Goal: Task Accomplishment & Management: Complete application form

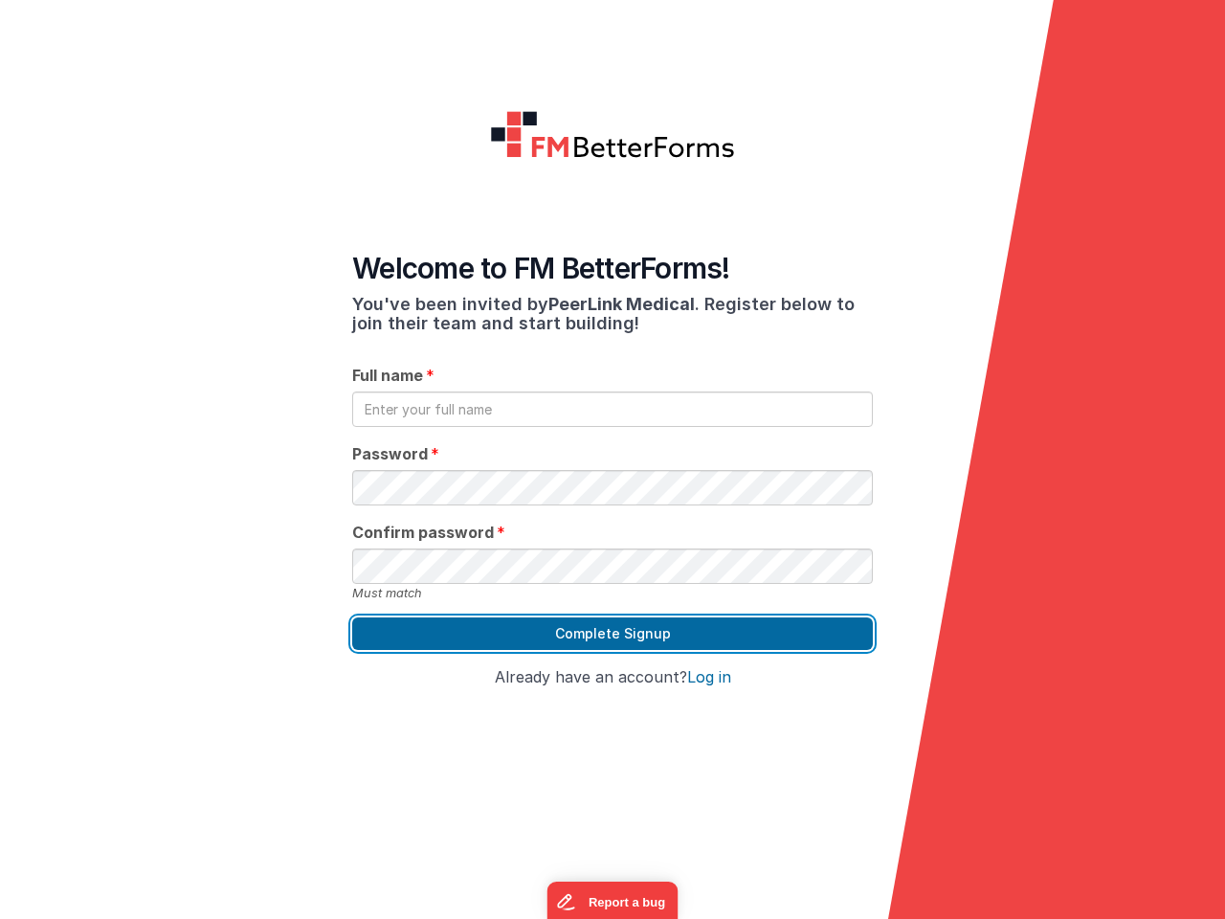
click at [589, 617] on button "Complete Signup" at bounding box center [612, 633] width 521 height 33
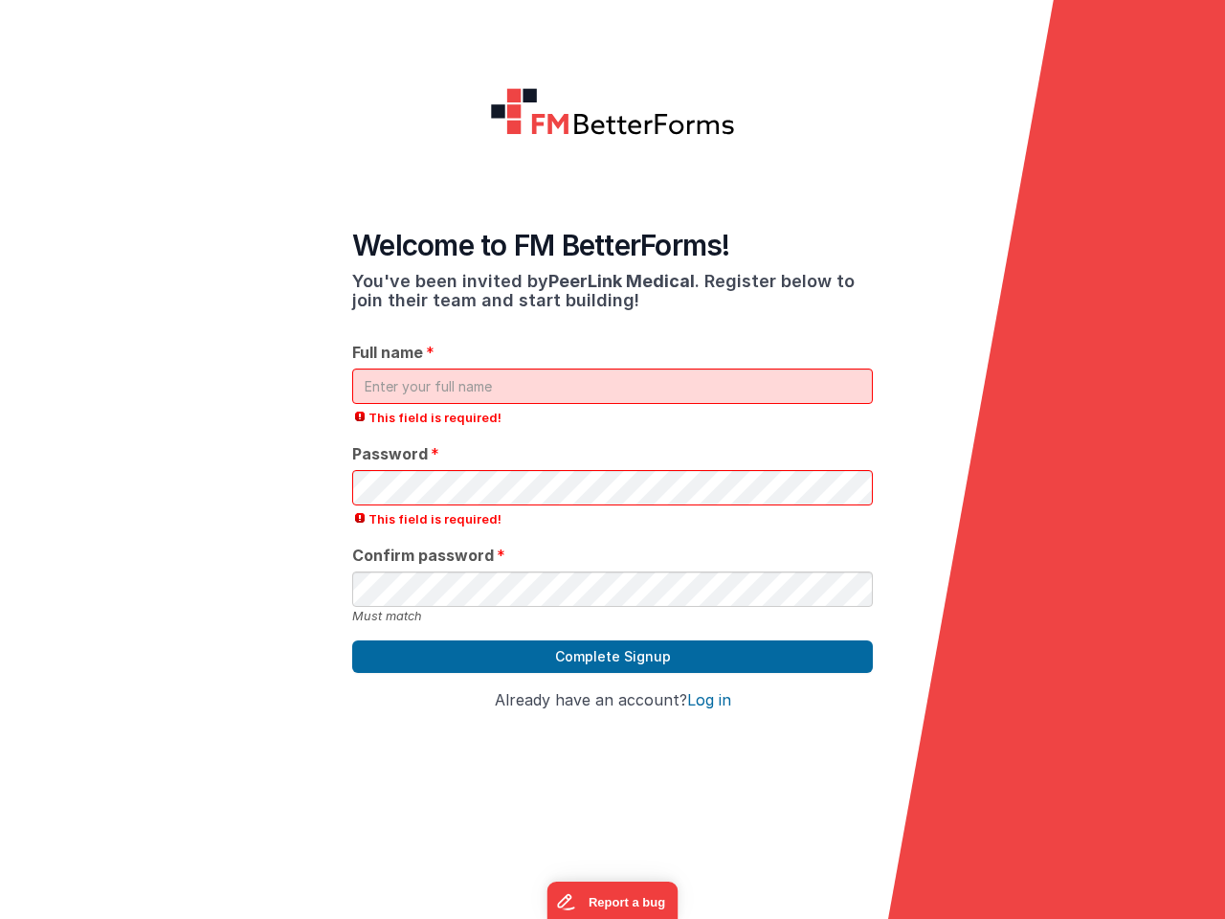
click at [683, 654] on div "Complete Signup" at bounding box center [612, 666] width 521 height 52
click at [612, 902] on button "Report a bug" at bounding box center [612, 902] width 131 height 40
